Goal: Transaction & Acquisition: Purchase product/service

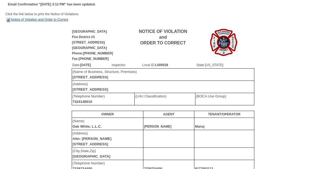
click at [54, 20] on link "Notice of Violation and Order to Correct" at bounding box center [36, 20] width 63 height 4
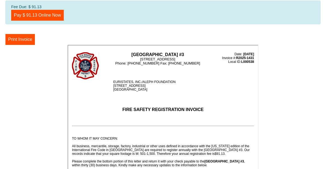
scroll to position [7, 0]
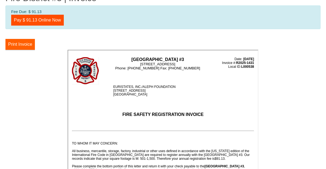
click at [20, 44] on button "Print Invoice" at bounding box center [19, 44] width 29 height 11
click at [53, 18] on link "Pay $ 91.13 Online Now" at bounding box center [37, 20] width 53 height 11
